Goal: Answer question/provide support: Share knowledge or assist other users

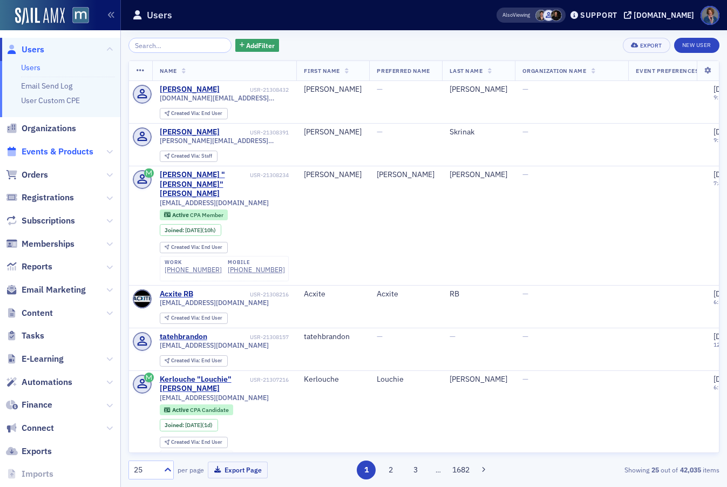
click at [59, 151] on span "Events & Products" at bounding box center [58, 152] width 72 height 12
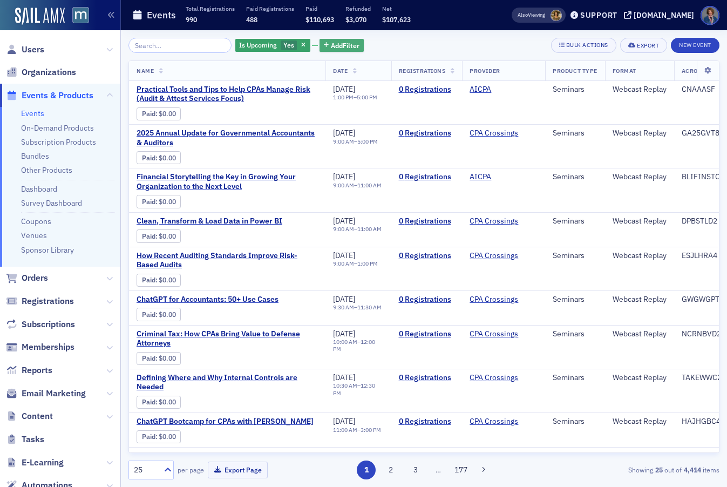
click at [331, 49] on span "Add Filter" at bounding box center [345, 45] width 29 height 10
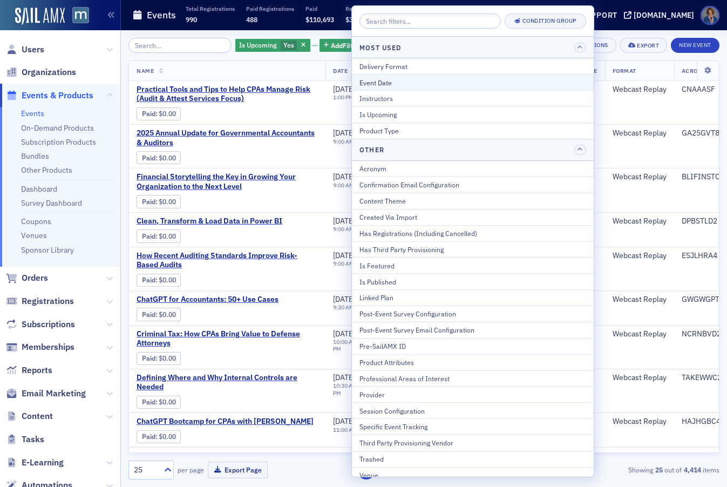
click at [387, 85] on div "Event Date" at bounding box center [472, 83] width 227 height 10
select select "8"
select select "2025"
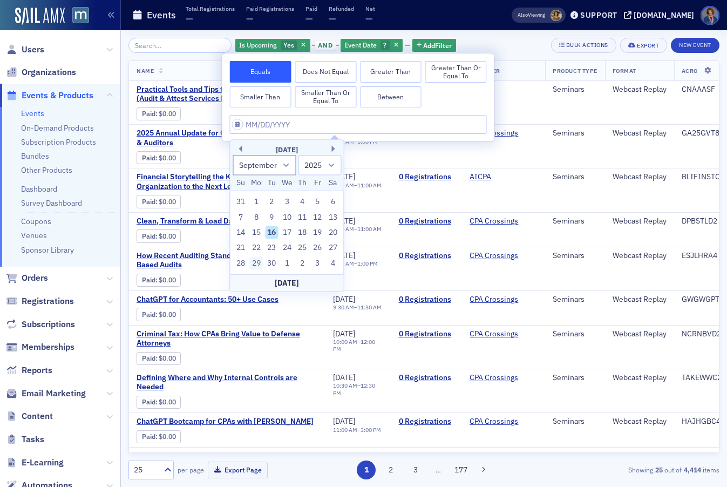
click at [257, 264] on div "29" at bounding box center [256, 262] width 13 height 13
type input "[DATE]"
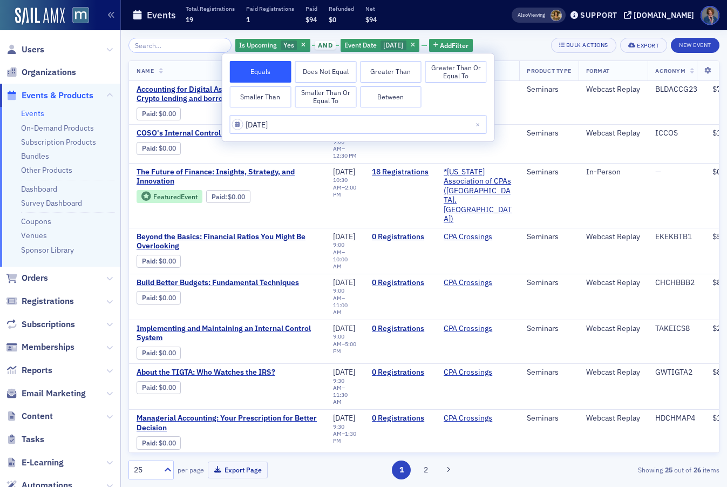
click at [535, 40] on div "Is Upcoming Yes and Event Date [DATE] Add Filter Bulk Actions Export New Event" at bounding box center [423, 45] width 591 height 15
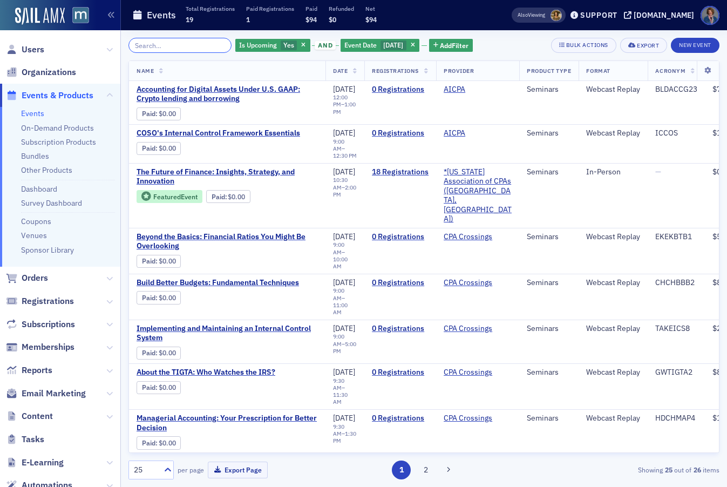
click at [156, 43] on input "search" at bounding box center [179, 45] width 103 height 15
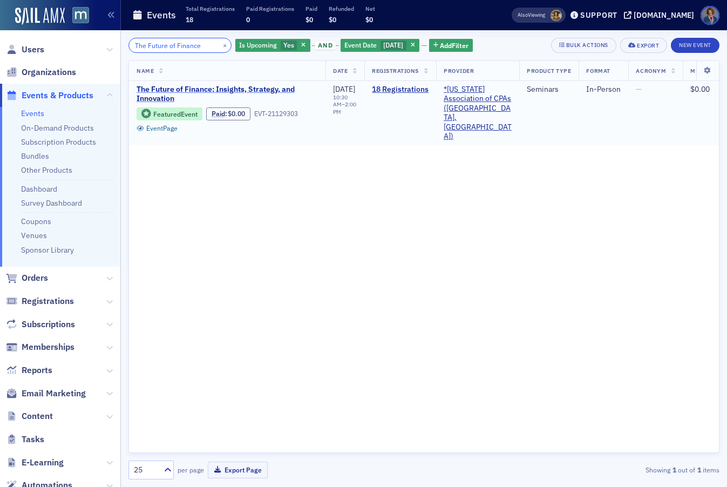
type input "The Future of Finance"
click at [179, 88] on span "The Future of Finance: Insights, Strategy, and Innovation" at bounding box center [226, 94] width 181 height 19
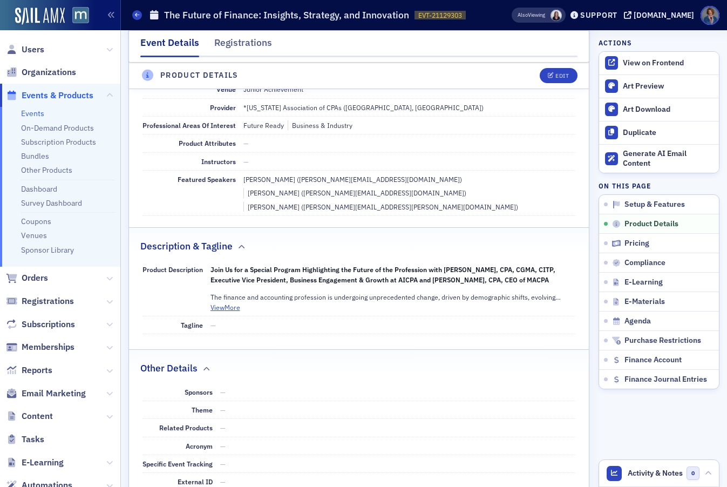
scroll to position [349, 0]
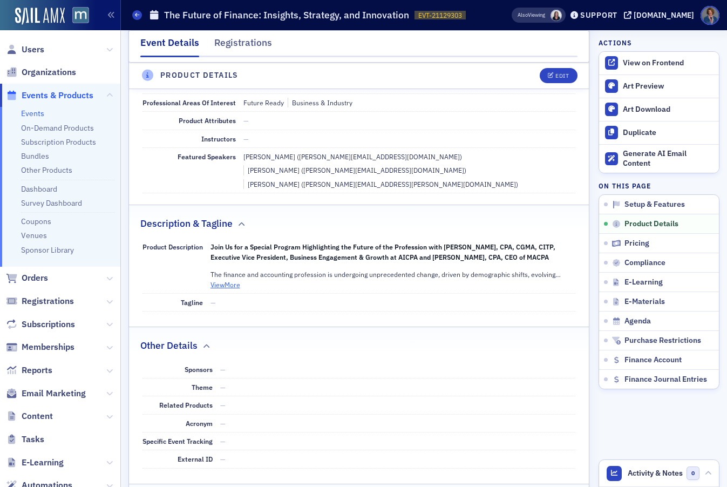
click at [222, 279] on button "View More" at bounding box center [225, 284] width 30 height 10
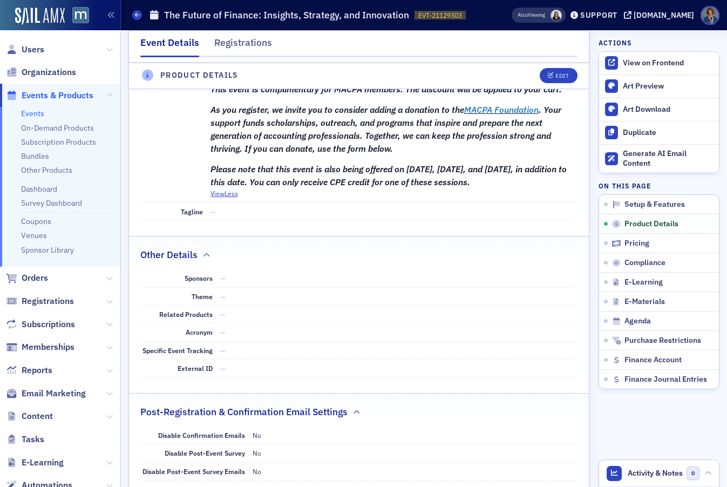
scroll to position [0, 0]
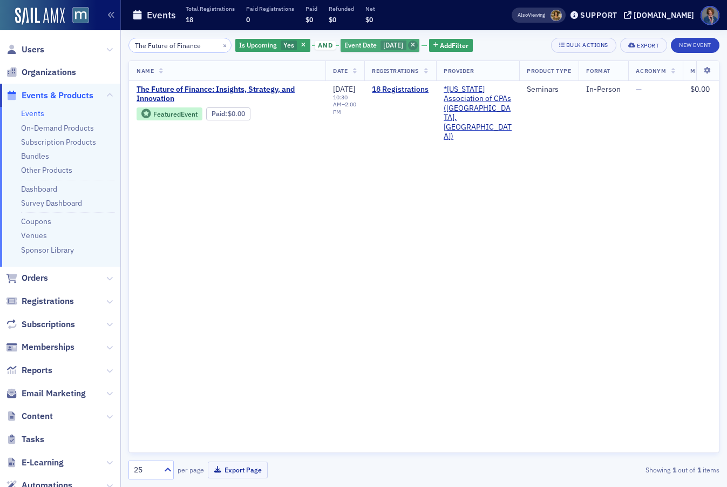
click at [413, 45] on icon "button" at bounding box center [413, 46] width 4 height 6
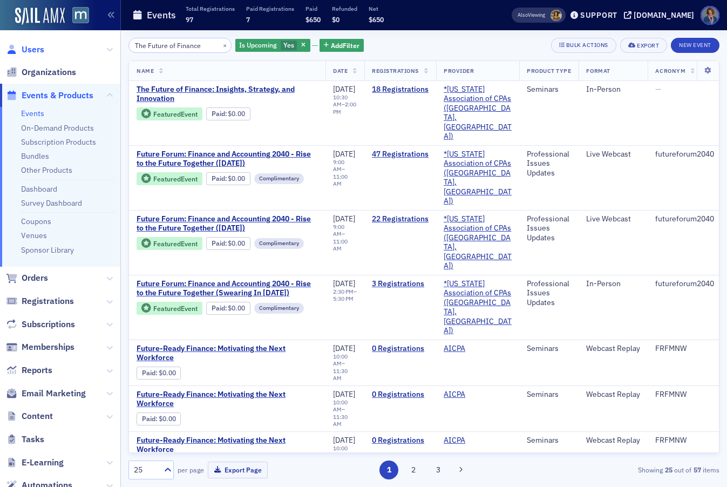
click at [35, 53] on span "Users" at bounding box center [33, 50] width 23 height 12
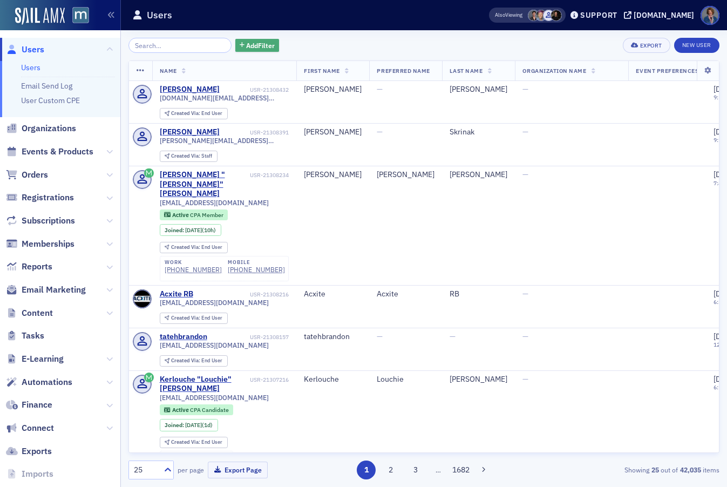
click at [246, 46] on span "Add Filter" at bounding box center [260, 45] width 29 height 10
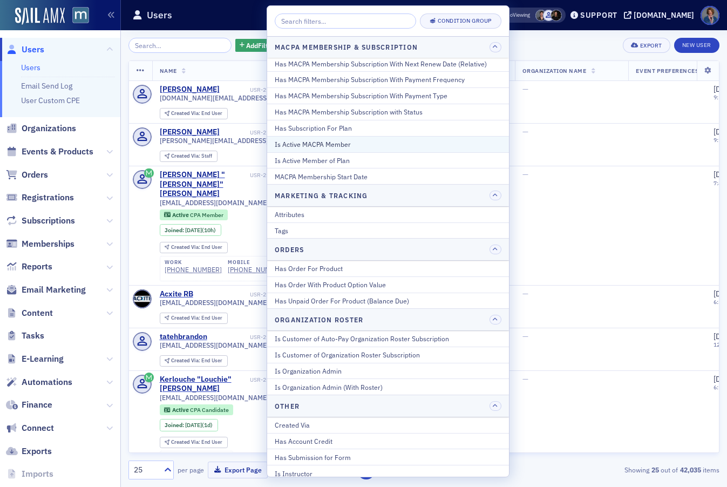
scroll to position [640, 0]
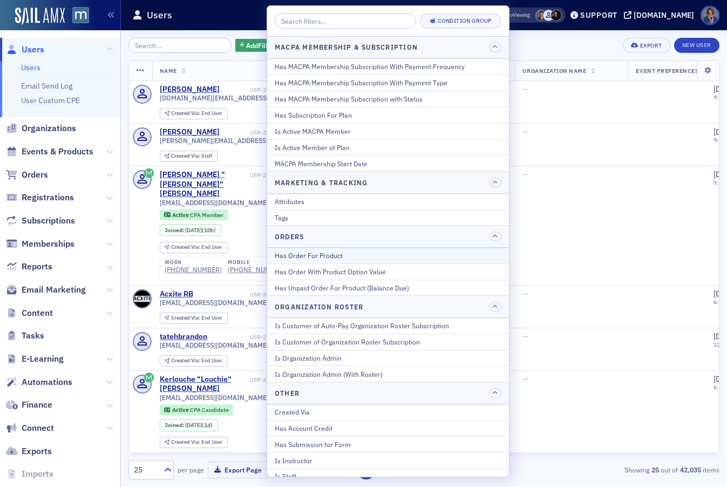
click at [352, 256] on div "Has Order For Product" at bounding box center [388, 255] width 227 height 10
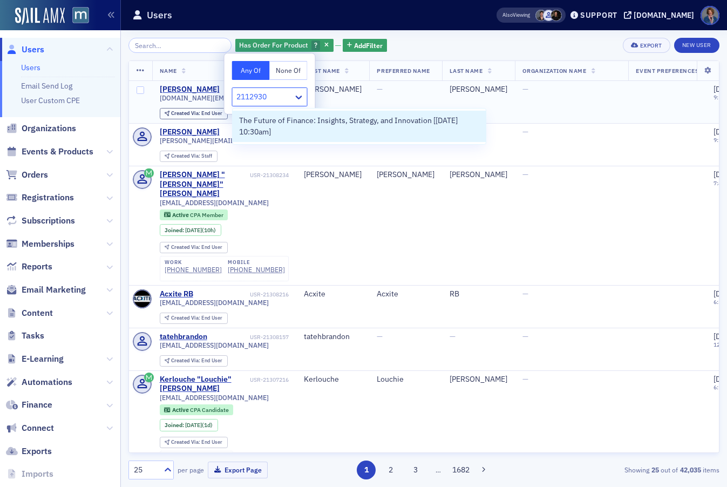
type input "21129303"
click at [298, 99] on icon at bounding box center [298, 97] width 11 height 11
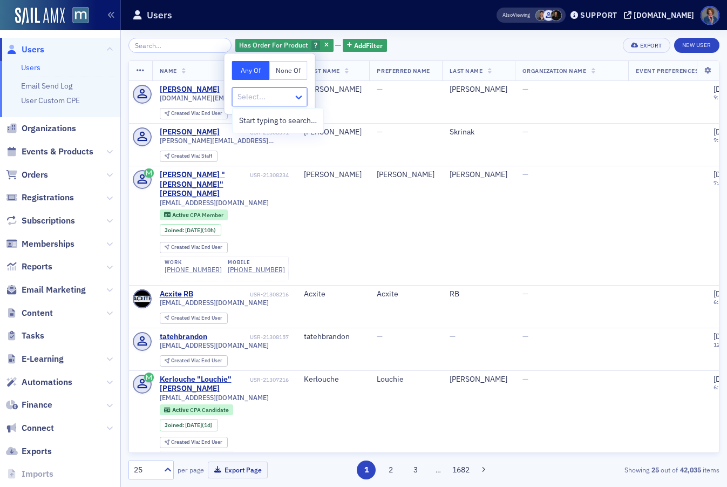
click at [298, 99] on icon at bounding box center [298, 97] width 11 height 11
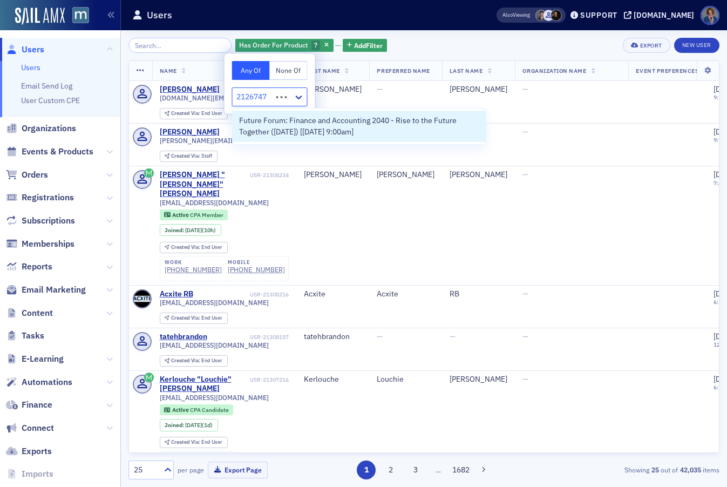
type input "21267471"
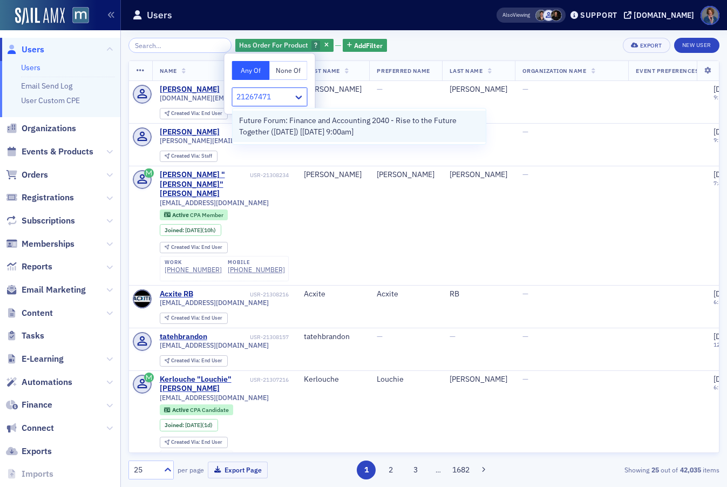
click at [380, 128] on span "Future Forum: Finance and Accounting 2040 - Rise to the Future Together ([DATE]…" at bounding box center [359, 126] width 240 height 23
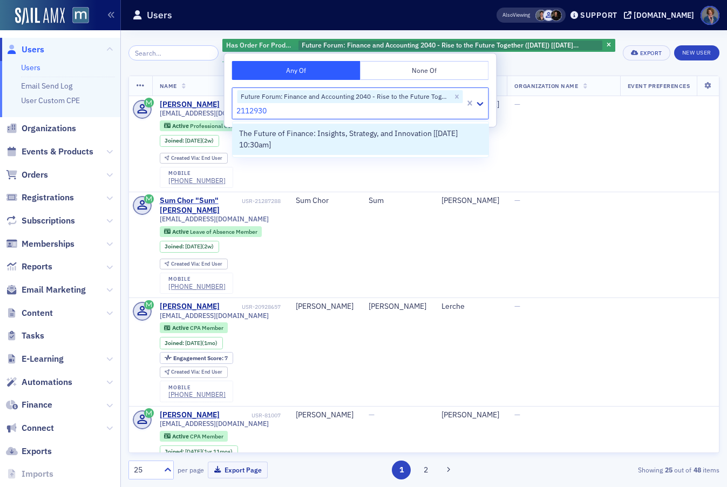
type input "21129303"
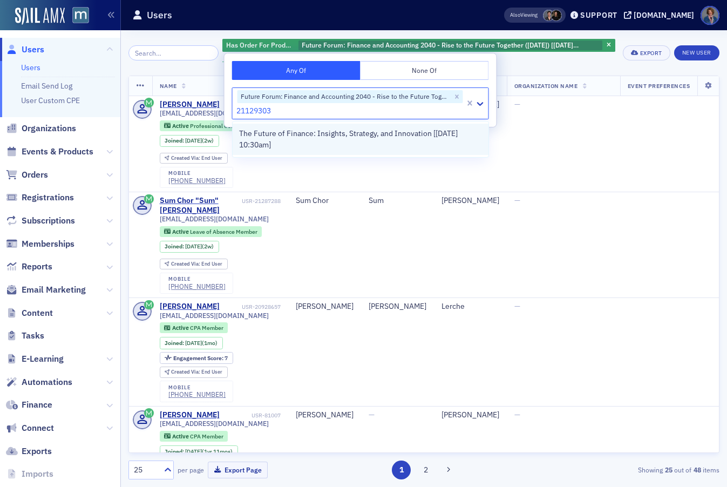
click at [322, 145] on span "The Future of Finance: Insights, Strategy, and Innovation [[DATE] 10:30am]" at bounding box center [360, 139] width 243 height 23
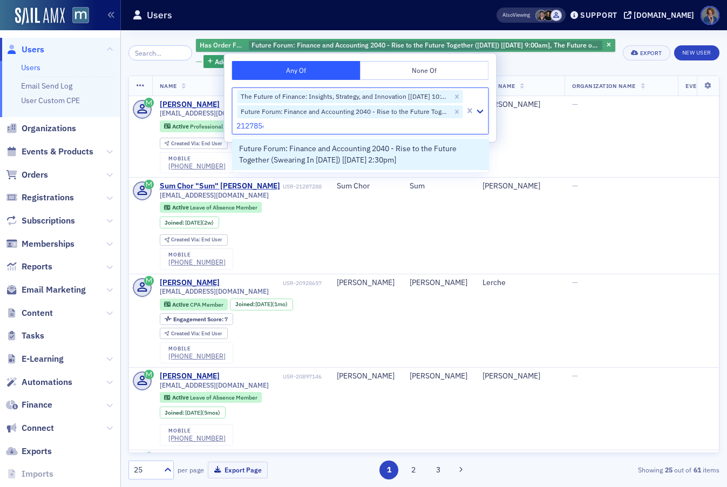
type input "21278548"
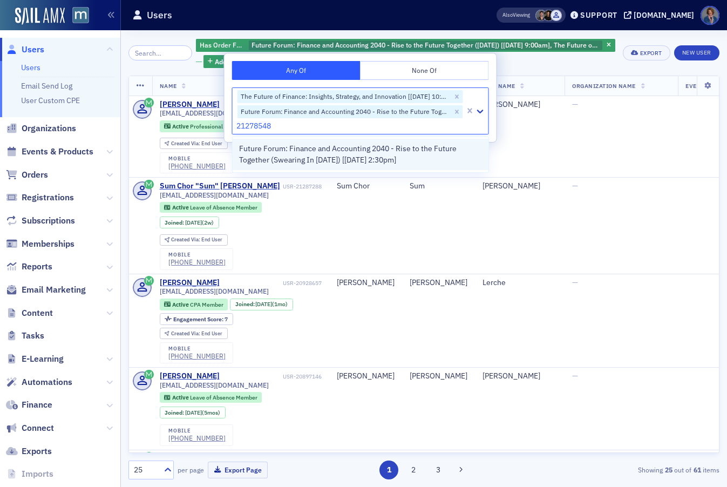
click at [435, 158] on span "Future Forum: Finance and Accounting 2040 - Rise to the Future Together (Sweari…" at bounding box center [360, 154] width 243 height 23
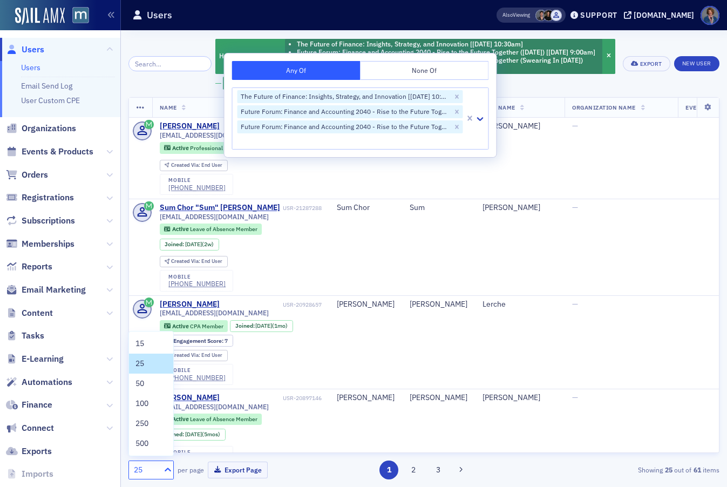
click at [167, 470] on icon at bounding box center [167, 469] width 11 height 11
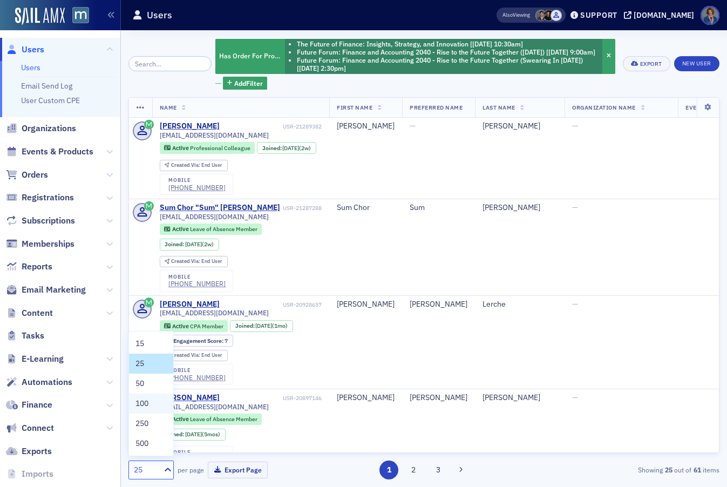
click at [147, 405] on span "100" at bounding box center [141, 403] width 13 height 11
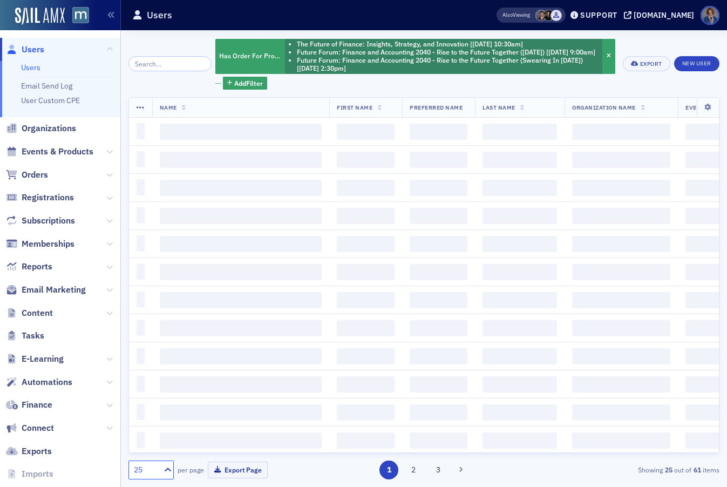
click at [658, 41] on div "Has Order For Product The Future of Finance: Insights, Strategy, and Innovation…" at bounding box center [423, 64] width 591 height 52
click at [324, 90] on div "Has Order For Product The Future of Finance: Insights, Strategy, and Innovation…" at bounding box center [415, 64] width 400 height 52
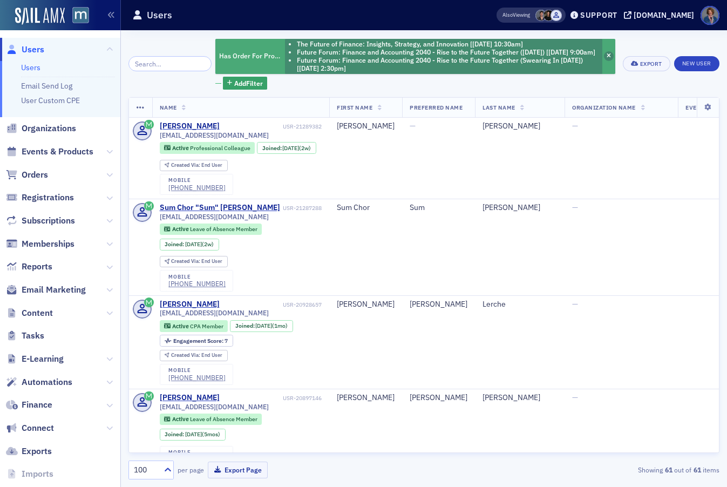
click at [607, 59] on icon "button" at bounding box center [608, 56] width 4 height 6
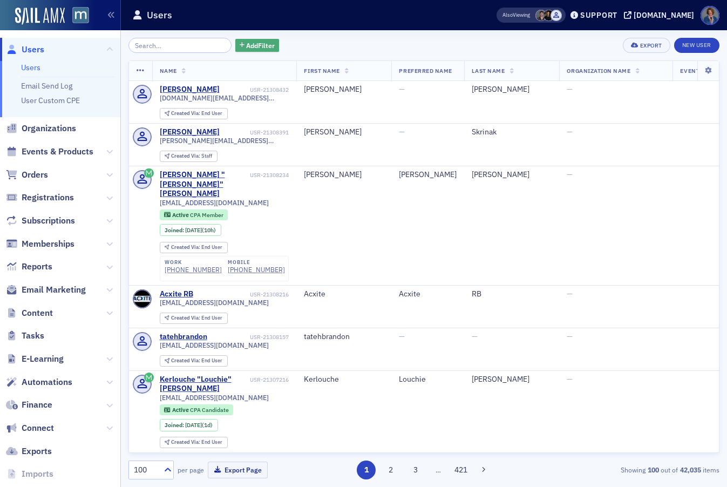
click at [250, 45] on span "Add Filter" at bounding box center [260, 45] width 29 height 10
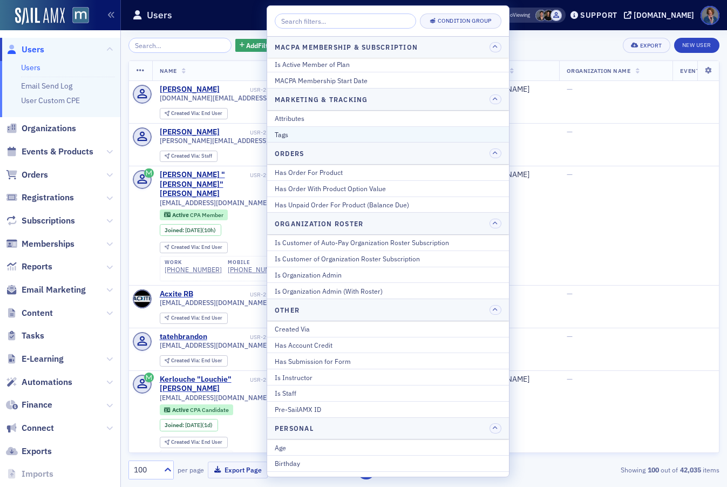
scroll to position [725, 0]
click at [317, 170] on div "Has Order For Product" at bounding box center [388, 171] width 227 height 10
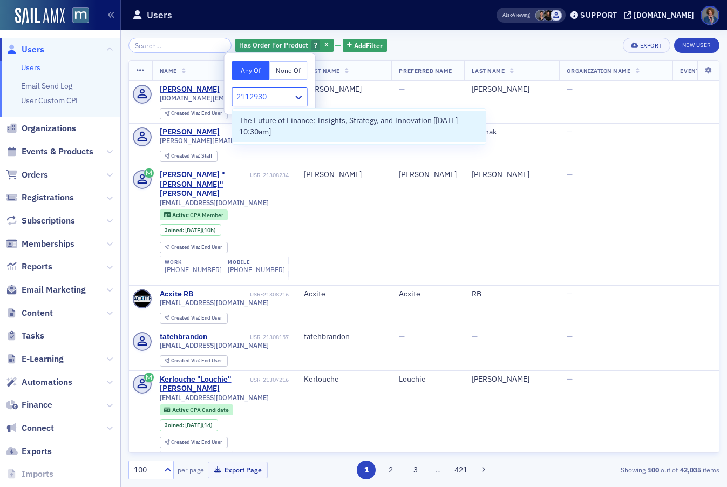
type input "21129303"
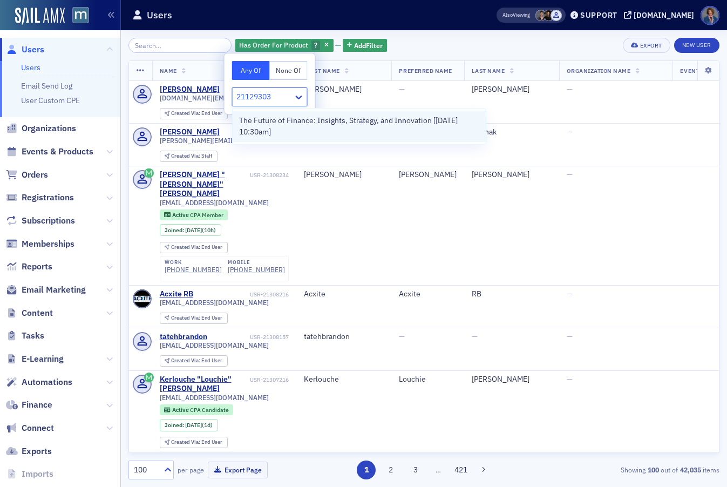
click at [327, 126] on span "The Future of Finance: Insights, Strategy, and Innovation [[DATE] 10:30am]" at bounding box center [359, 126] width 240 height 23
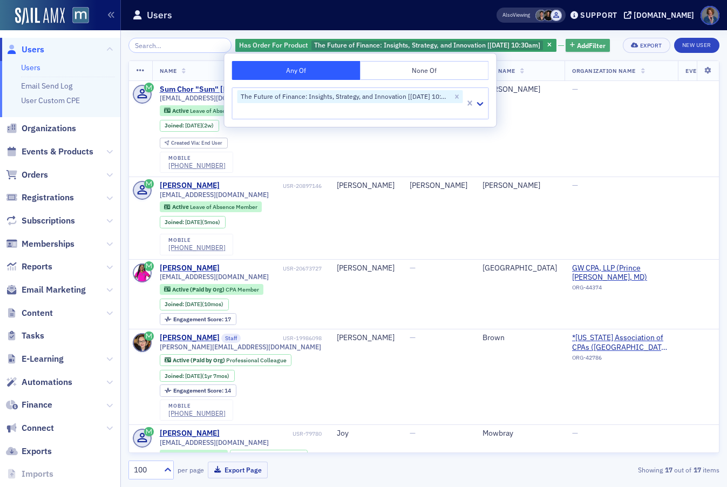
click at [583, 46] on span "Add Filter" at bounding box center [591, 45] width 29 height 10
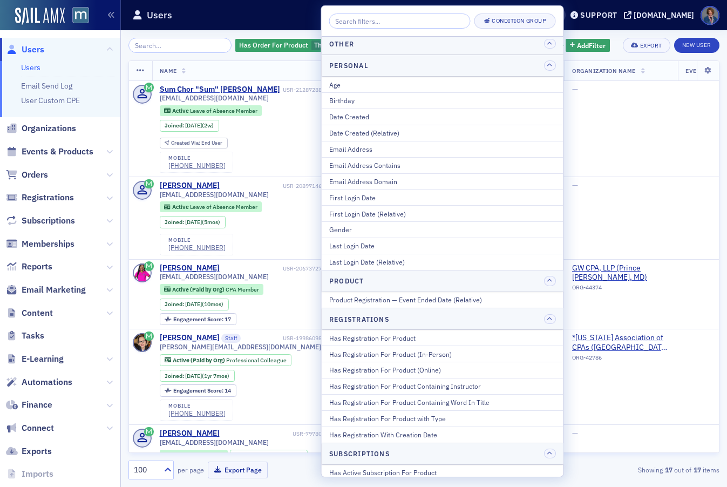
scroll to position [1088, 0]
click at [411, 339] on div "Has Registration For Product" at bounding box center [442, 336] width 227 height 10
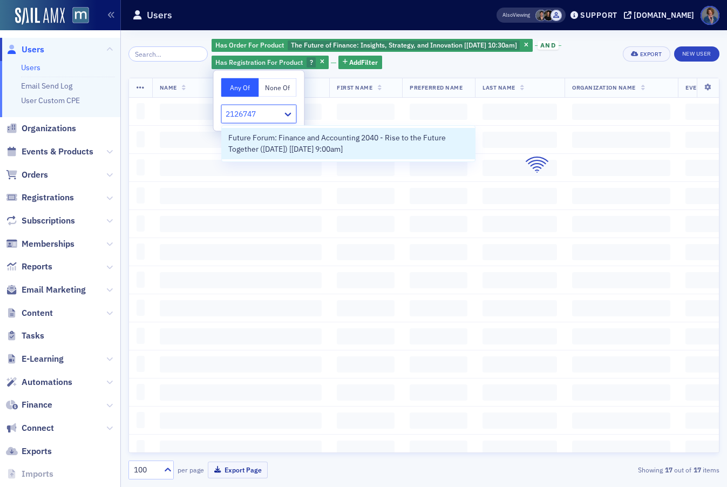
type input "21267471"
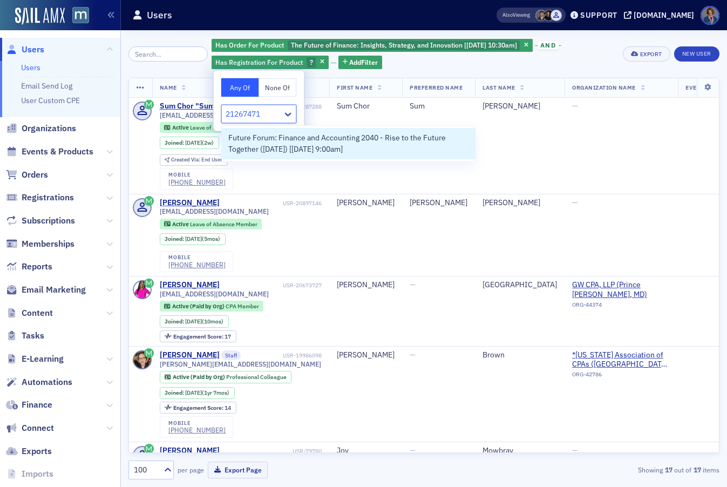
drag, startPoint x: 397, startPoint y: 143, endPoint x: 411, endPoint y: 143, distance: 14.6
click at [397, 143] on span "Future Forum: Finance and Accounting 2040 - Rise to the Future Together ([DATE]…" at bounding box center [348, 143] width 240 height 23
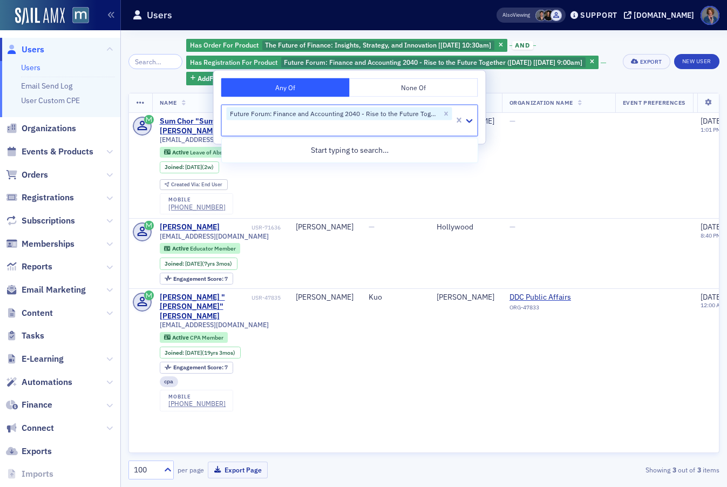
click at [641, 78] on div "Has Order For Product The Future of Finance: Insights, Strategy, and Innovation…" at bounding box center [423, 61] width 591 height 47
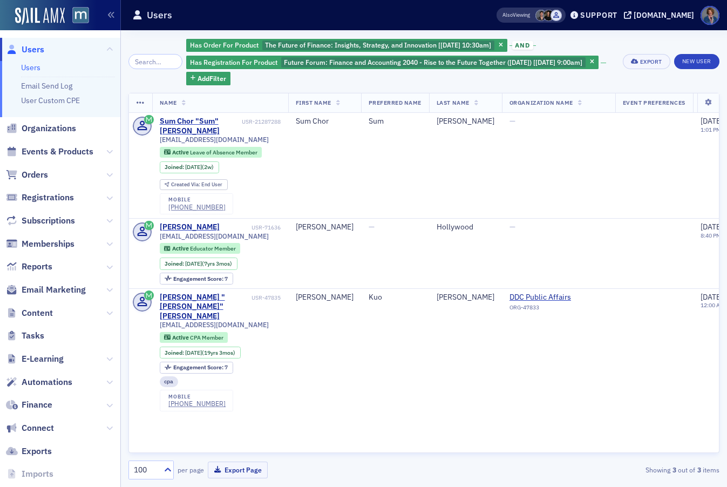
click at [305, 80] on div "Has Order For Product The Future of Finance: Insights, Strategy, and Innovation…" at bounding box center [400, 61] width 429 height 47
drag, startPoint x: 160, startPoint y: 237, endPoint x: 235, endPoint y: 237, distance: 75.5
click at [235, 237] on div "[EMAIL_ADDRESS][DOMAIN_NAME]" at bounding box center [220, 236] width 121 height 8
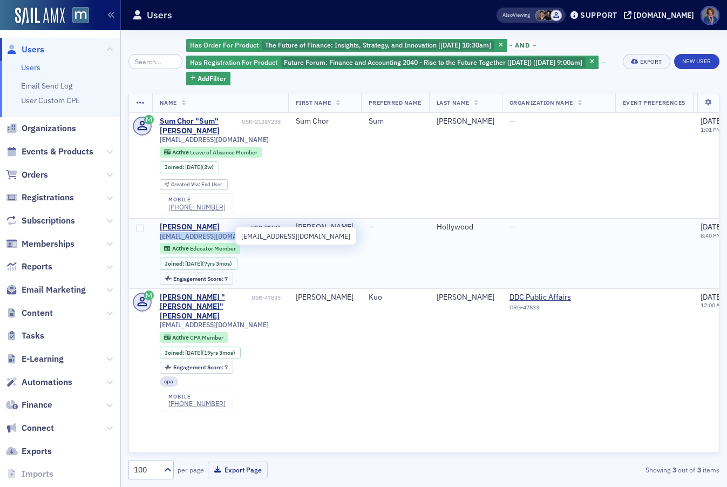
copy span "[EMAIL_ADDRESS][DOMAIN_NAME]"
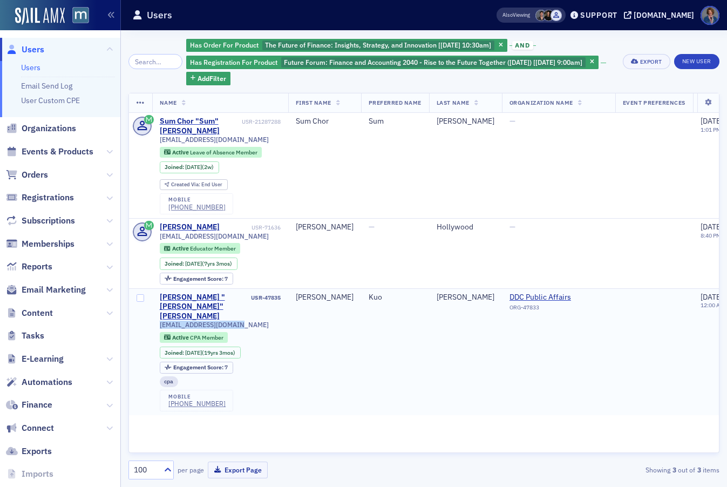
drag, startPoint x: 160, startPoint y: 307, endPoint x: 240, endPoint y: 307, distance: 80.4
click at [240, 320] on div "[EMAIL_ADDRESS][DOMAIN_NAME]" at bounding box center [220, 324] width 121 height 8
click at [217, 79] on span "Add Filter" at bounding box center [211, 78] width 29 height 10
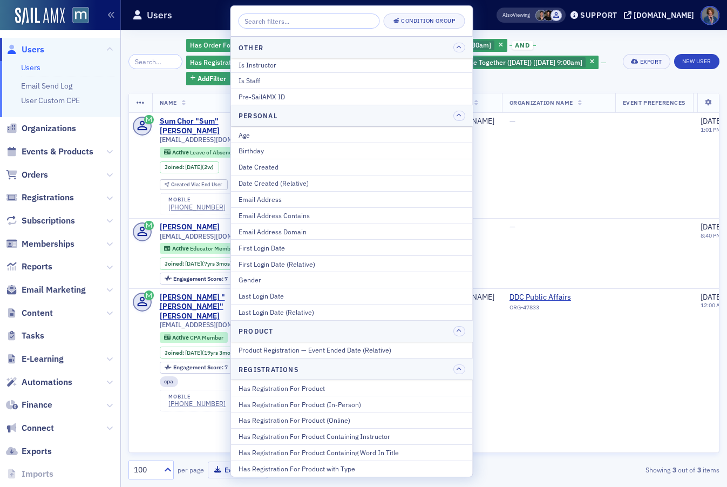
scroll to position [1104, 0]
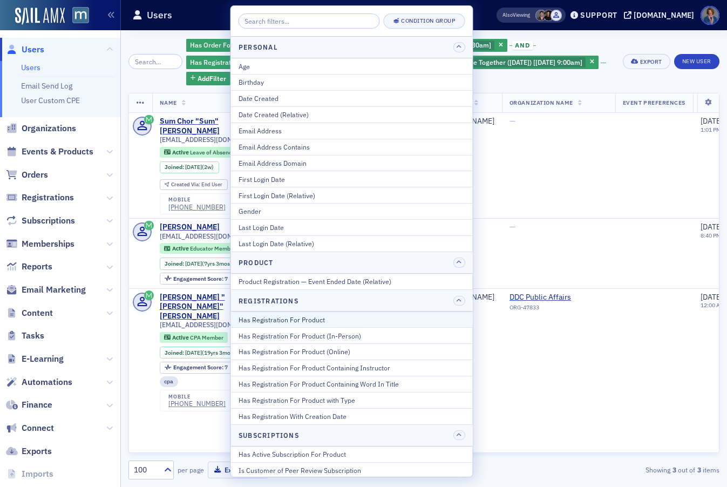
click at [332, 317] on div "Has Registration For Product" at bounding box center [351, 320] width 227 height 10
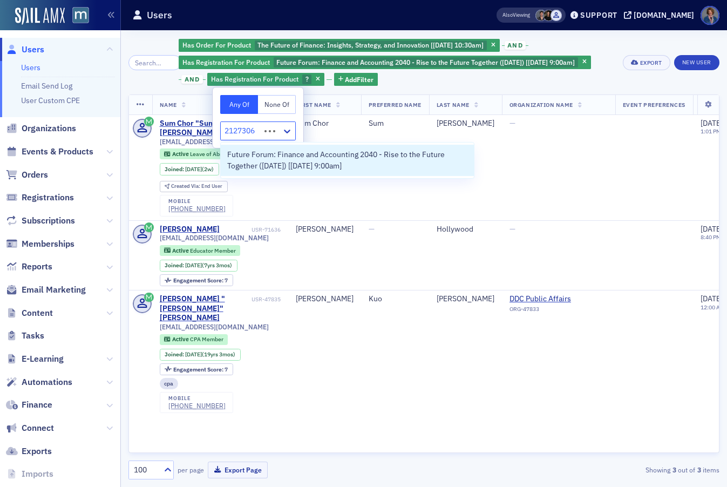
type input "21273064"
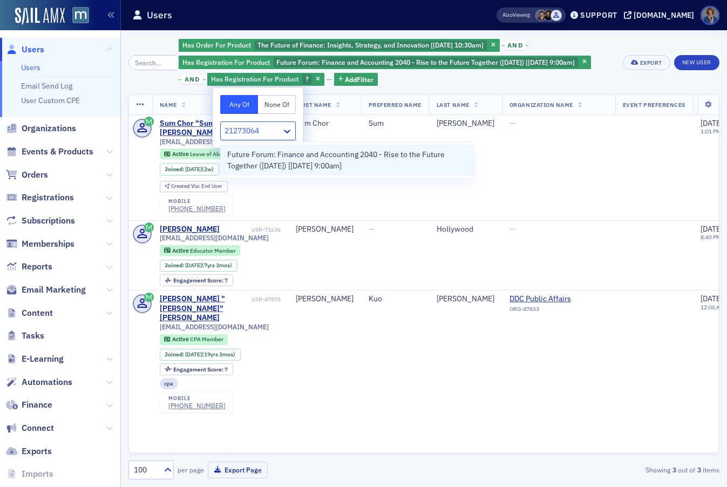
click at [299, 162] on span "Future Forum: Finance and Accounting 2040 - Rise to the Future Together ([DATE]…" at bounding box center [347, 160] width 240 height 23
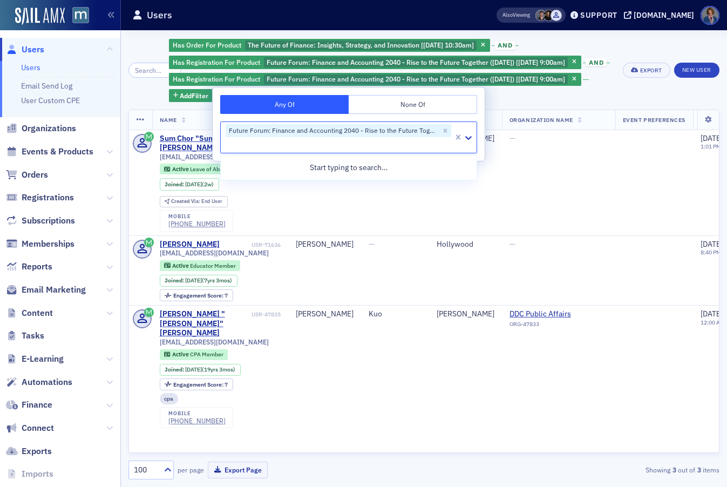
click at [611, 102] on div "Has Order For Product The Future of Finance: Insights, Strategy, and Innovation…" at bounding box center [392, 70] width 447 height 64
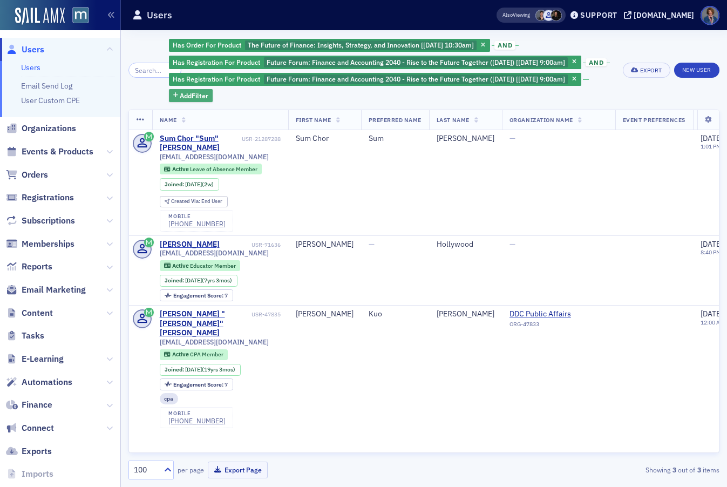
click at [191, 100] on span "Add Filter" at bounding box center [194, 96] width 29 height 10
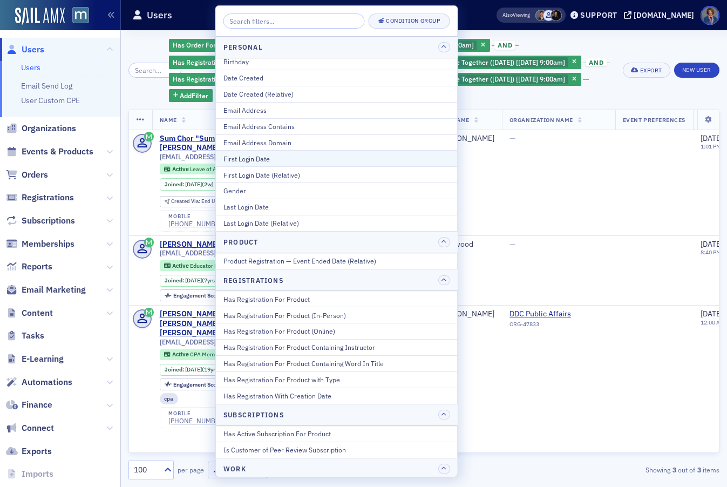
scroll to position [1229, 0]
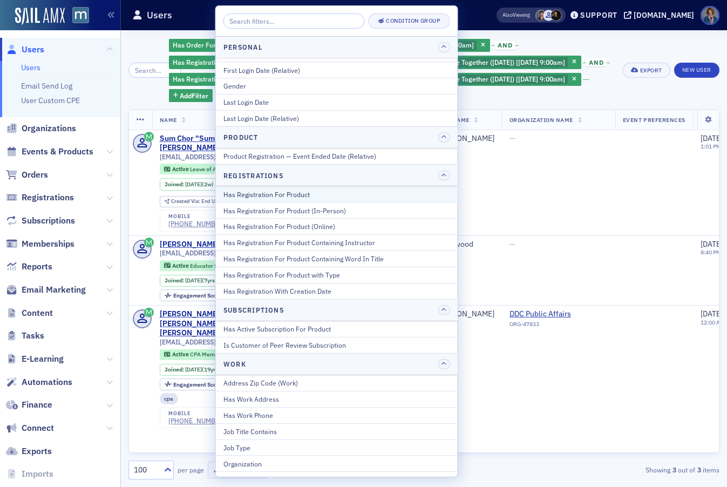
click at [274, 192] on div "Has Registration For Product" at bounding box center [336, 194] width 227 height 10
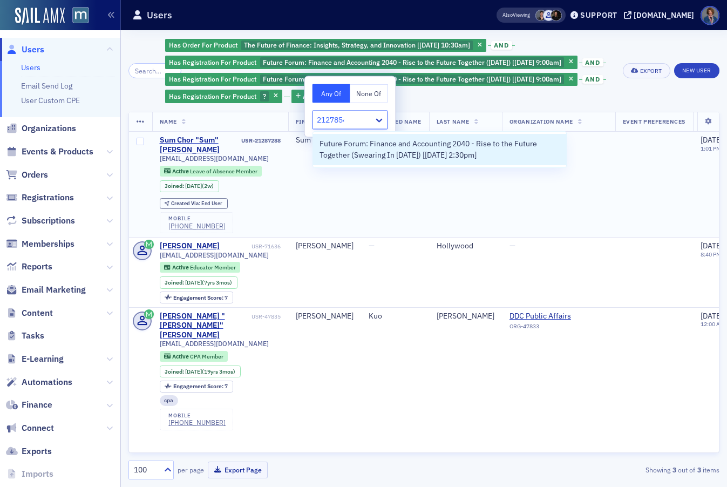
type input "21278548"
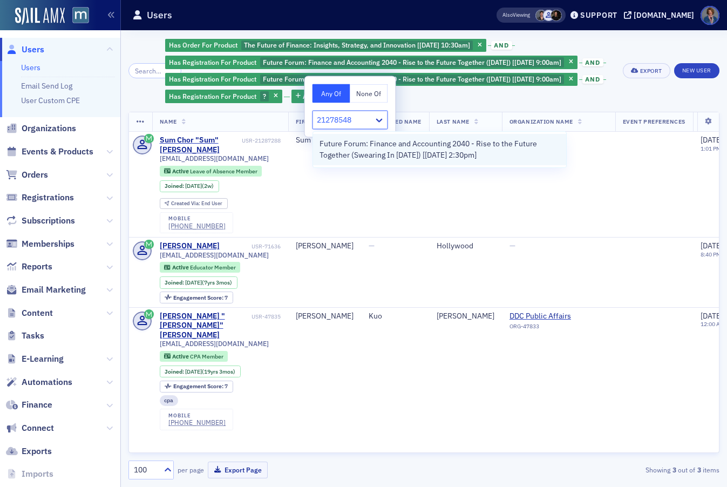
click at [453, 153] on span "Future Forum: Finance and Accounting 2040 - Rise to the Future Together (Sweari…" at bounding box center [439, 149] width 240 height 23
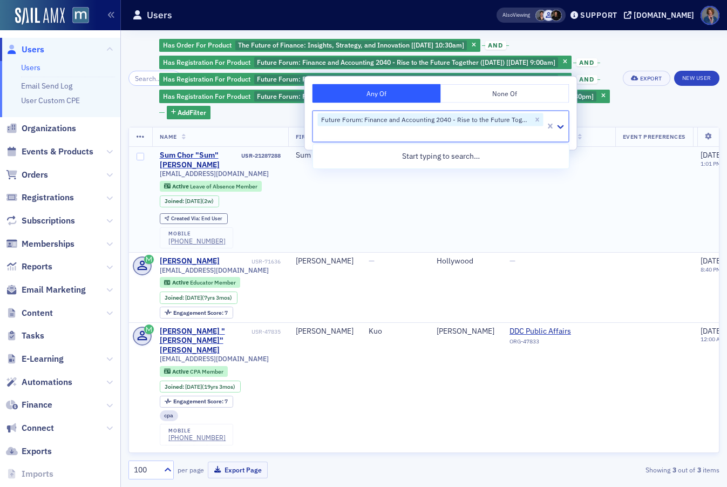
scroll to position [6, 0]
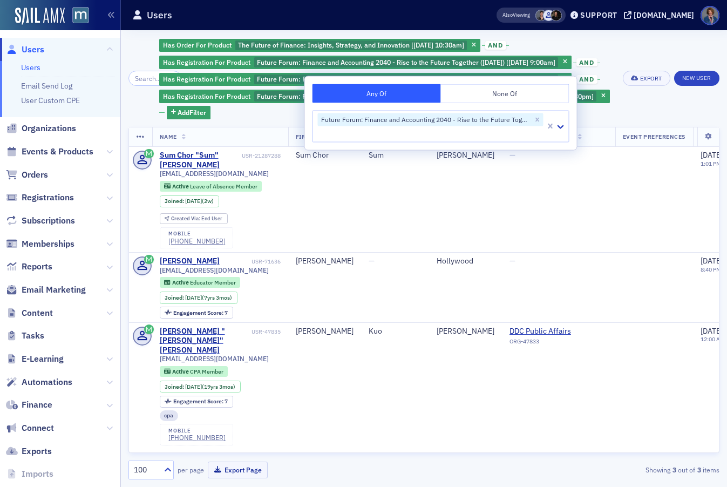
click at [657, 50] on div "Has Order For Product The Future of Finance: Insights, Strategy, and Innovation…" at bounding box center [423, 78] width 591 height 81
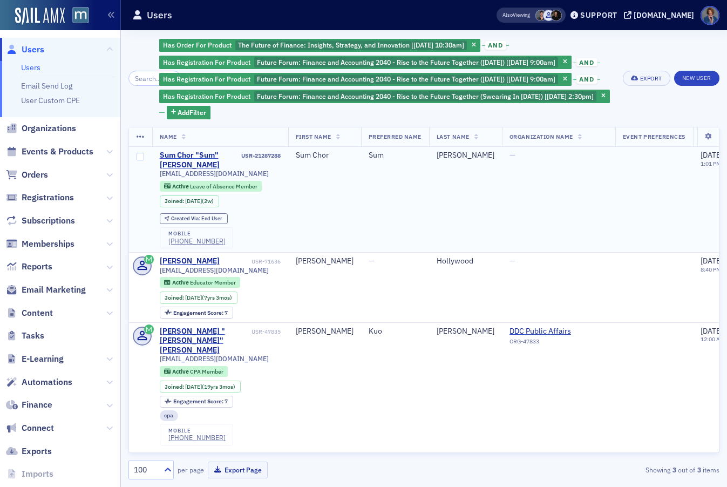
scroll to position [0, 0]
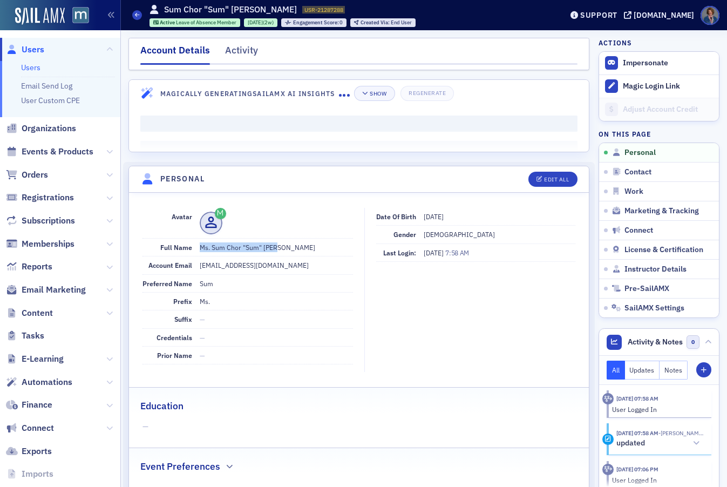
drag, startPoint x: 198, startPoint y: 247, endPoint x: 276, endPoint y: 247, distance: 78.2
click at [276, 247] on dd "Ms. Sum Chor "Sum" Wong" at bounding box center [277, 246] width 154 height 17
copy dd "Ms. Sum Chor "Sum" Wong"
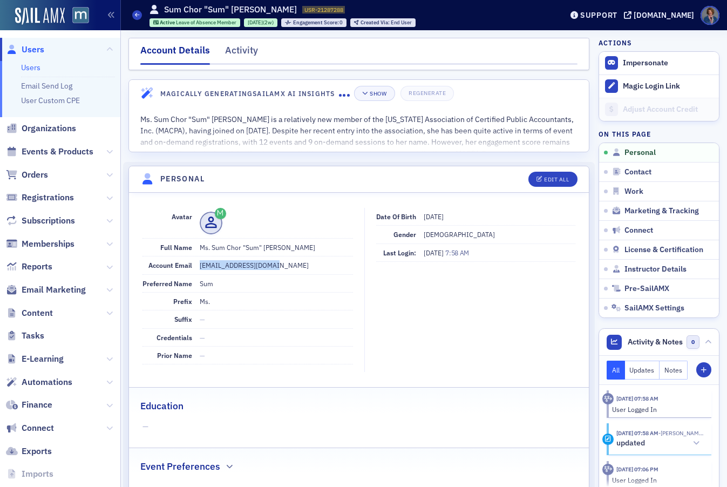
drag, startPoint x: 199, startPoint y: 266, endPoint x: 275, endPoint y: 265, distance: 76.6
click at [275, 265] on dd "[EMAIL_ADDRESS][DOMAIN_NAME]" at bounding box center [277, 264] width 154 height 17
copy dd "[EMAIL_ADDRESS][DOMAIN_NAME]"
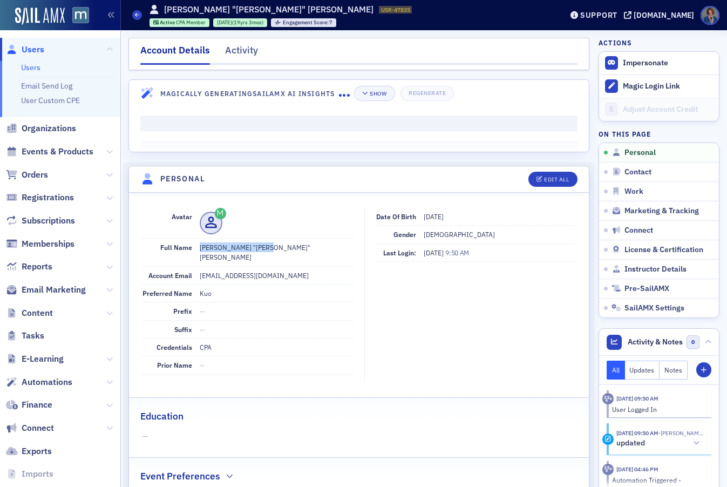
drag, startPoint x: 199, startPoint y: 247, endPoint x: 269, endPoint y: 245, distance: 69.6
click at [269, 245] on dd "[PERSON_NAME] "[PERSON_NAME]" [PERSON_NAME]" at bounding box center [277, 252] width 154 height 28
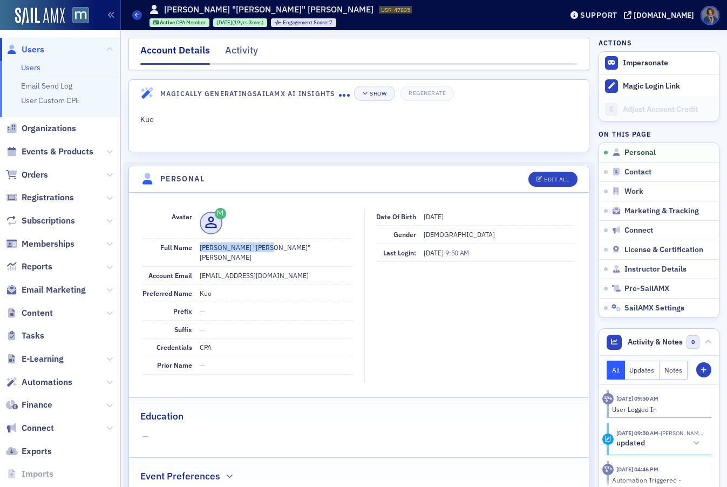
copy dd "[PERSON_NAME] "[PERSON_NAME]" [PERSON_NAME]"
